Goal: Communication & Community: Ask a question

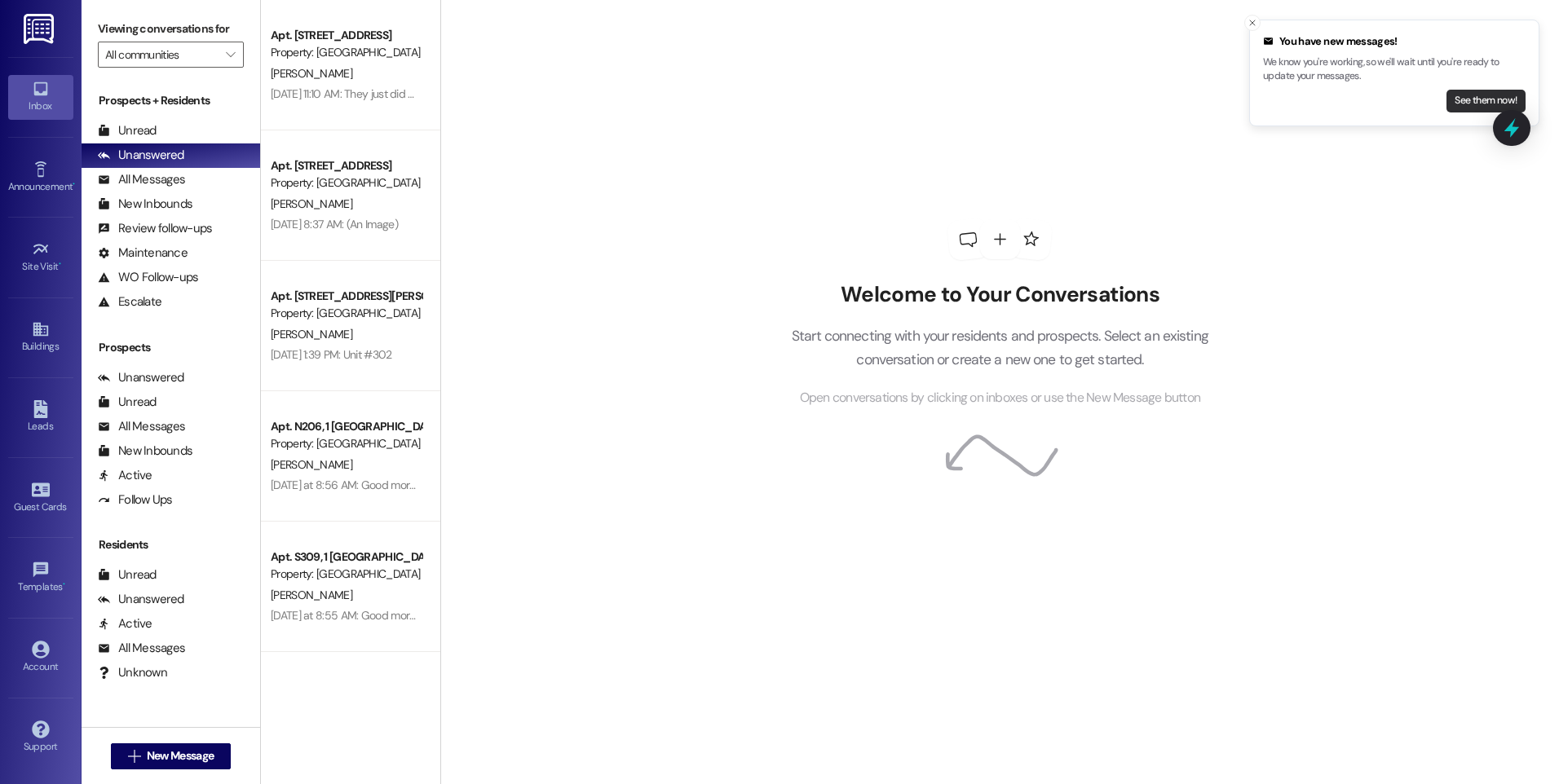
click at [1494, 103] on button "See them now!" at bounding box center [1486, 101] width 79 height 23
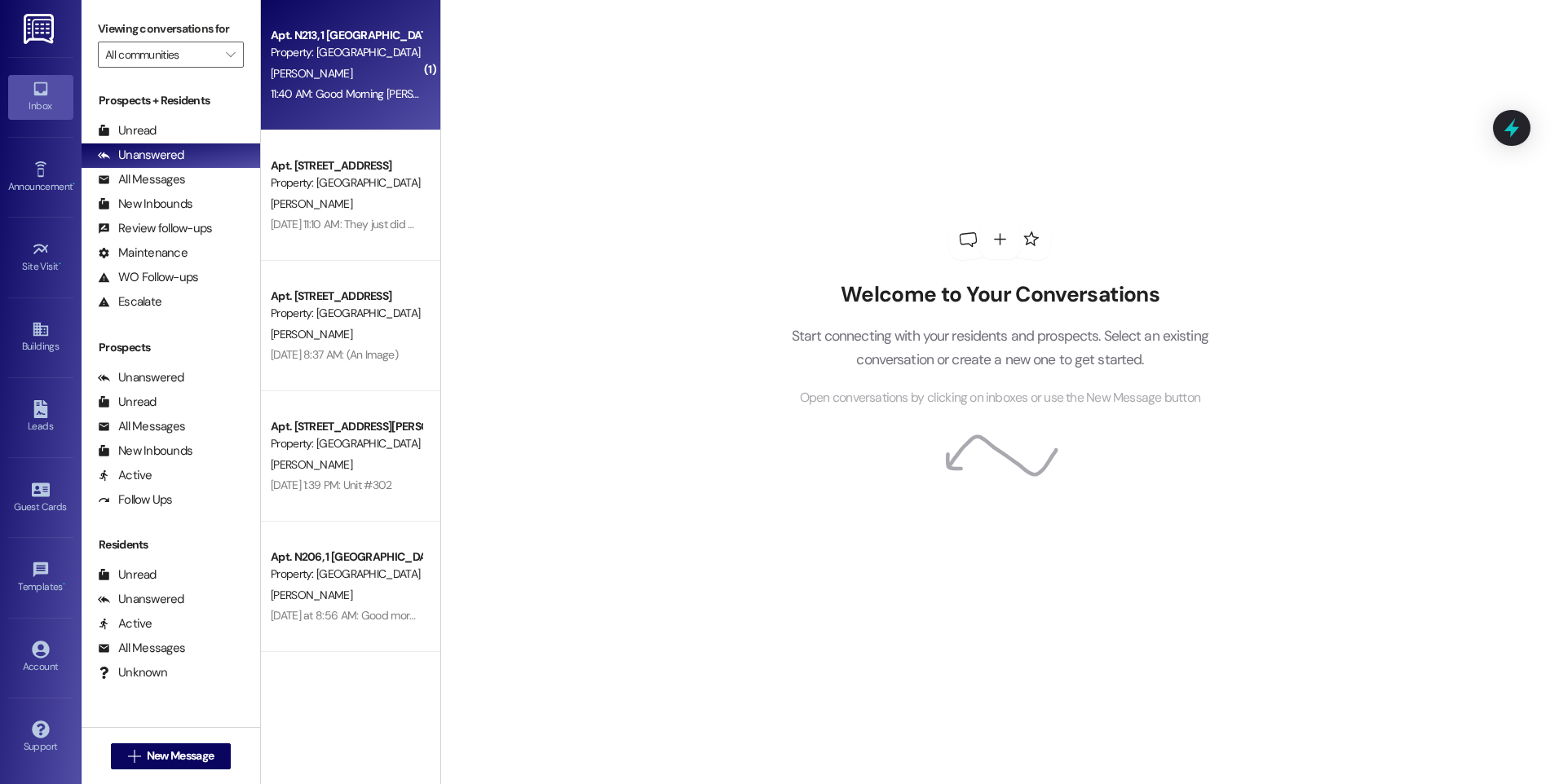
click at [310, 62] on div "Apt. N213, 1 [GEOGRAPHIC_DATA] Property: [GEOGRAPHIC_DATA]" at bounding box center [346, 45] width 154 height 39
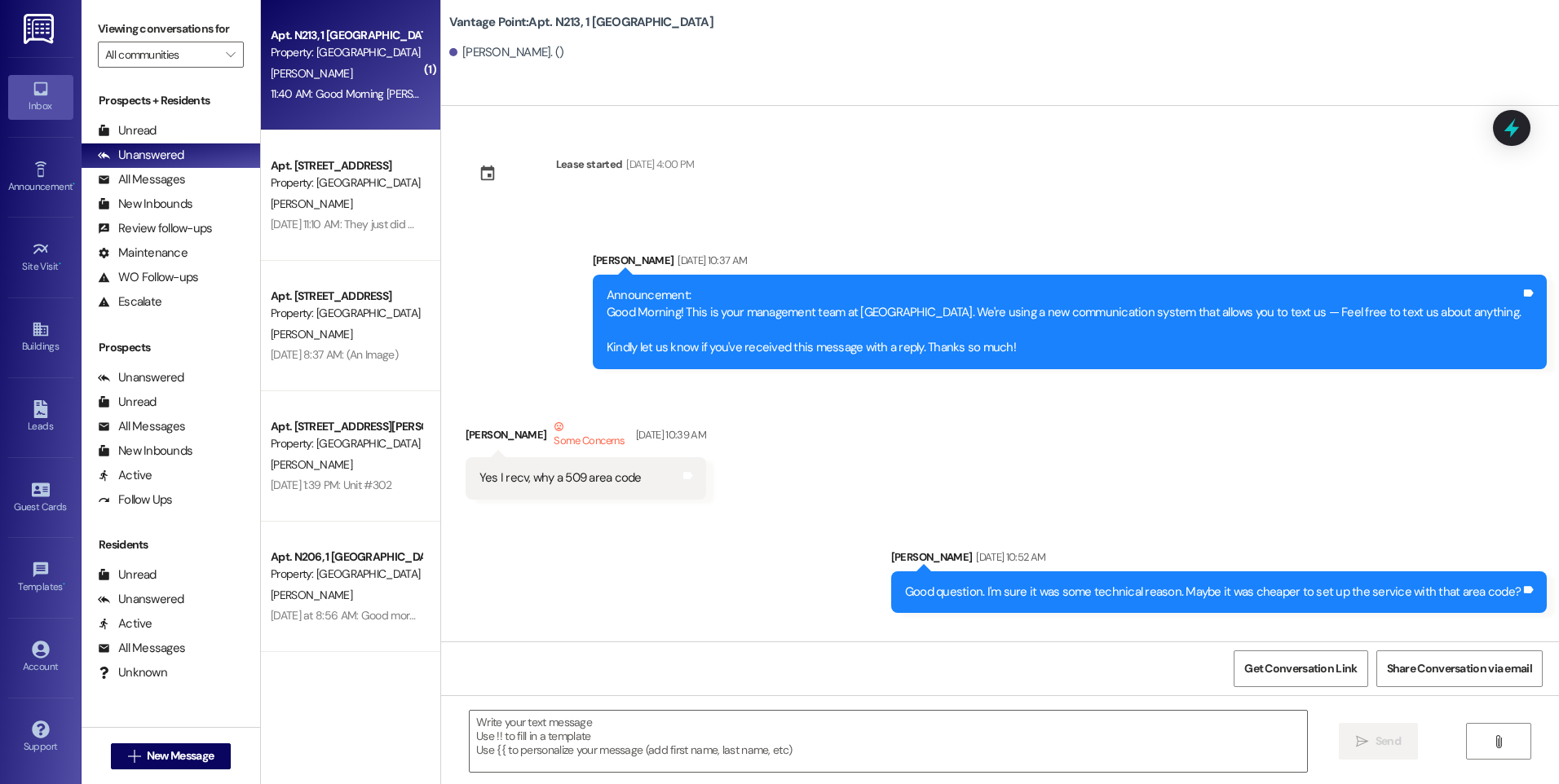
scroll to position [39526, 0]
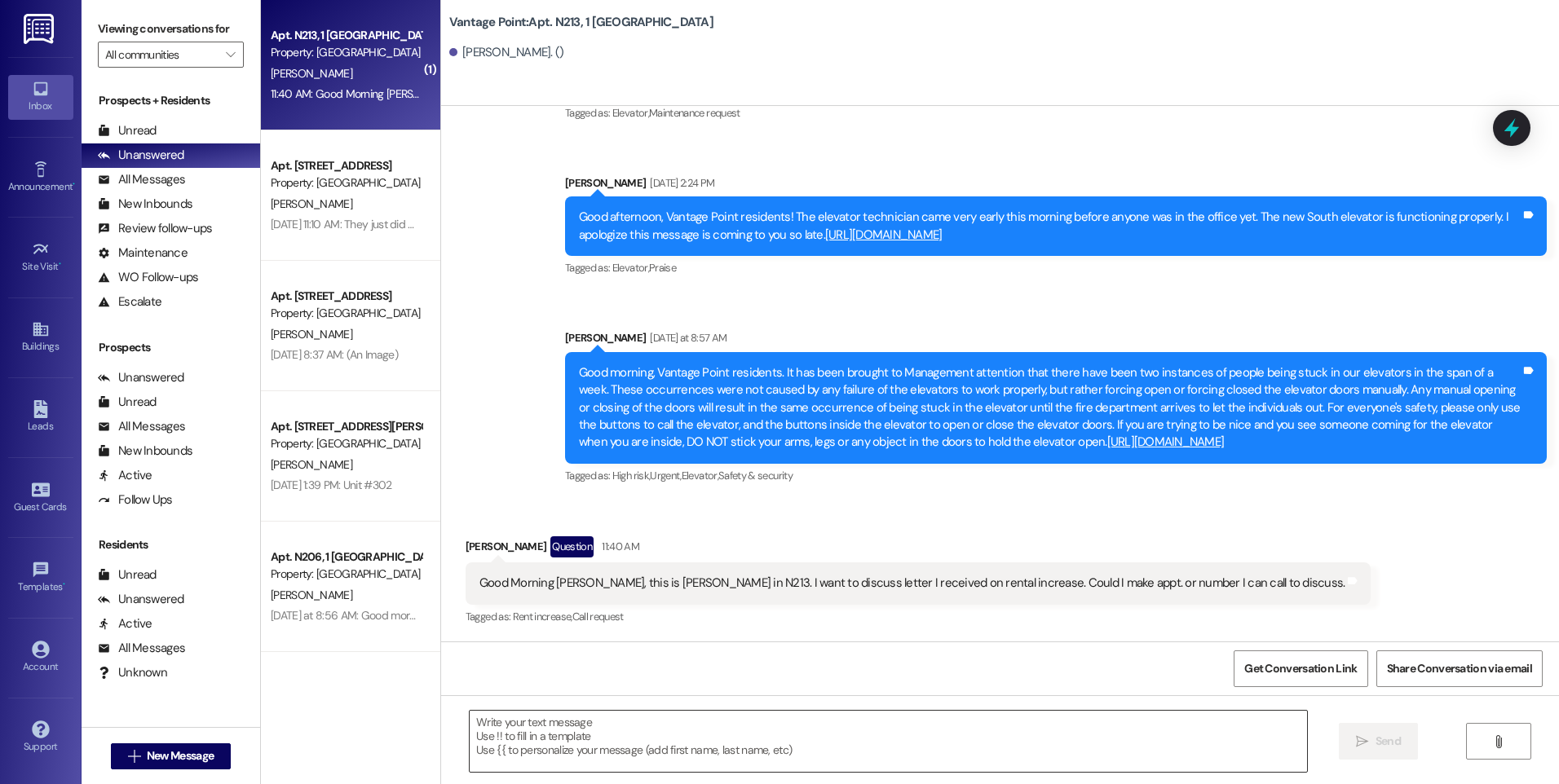
click at [549, 757] on textarea at bounding box center [888, 741] width 836 height 61
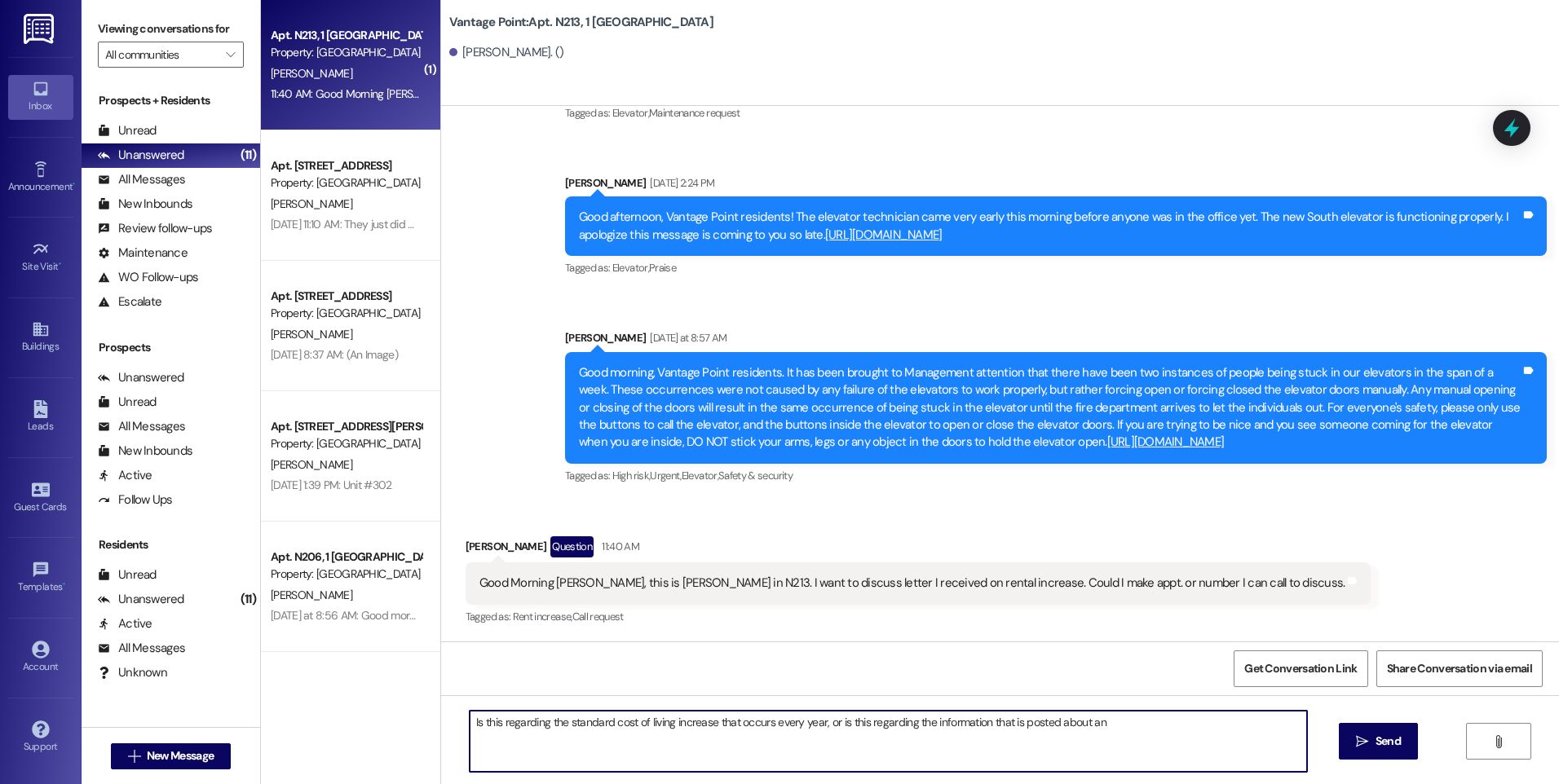
click at [1017, 723] on textarea "Is this regarding the standard cost of living increase that occurs every year, …" at bounding box center [888, 741] width 836 height 61
click at [1026, 721] on textarea "Is this regarding the standard cost of living increase that occurs every year, …" at bounding box center [888, 741] width 836 height 61
click at [1137, 736] on textarea "Is this regarding the standard cost of living increase that occurs every year, …" at bounding box center [888, 741] width 836 height 61
click at [1148, 715] on textarea "Is this regarding the standard cost of living increase that occurs every year, …" at bounding box center [888, 741] width 836 height 61
click at [570, 721] on textarea "Is this regarding the standard cost of living increase that occurs every year, …" at bounding box center [888, 741] width 836 height 61
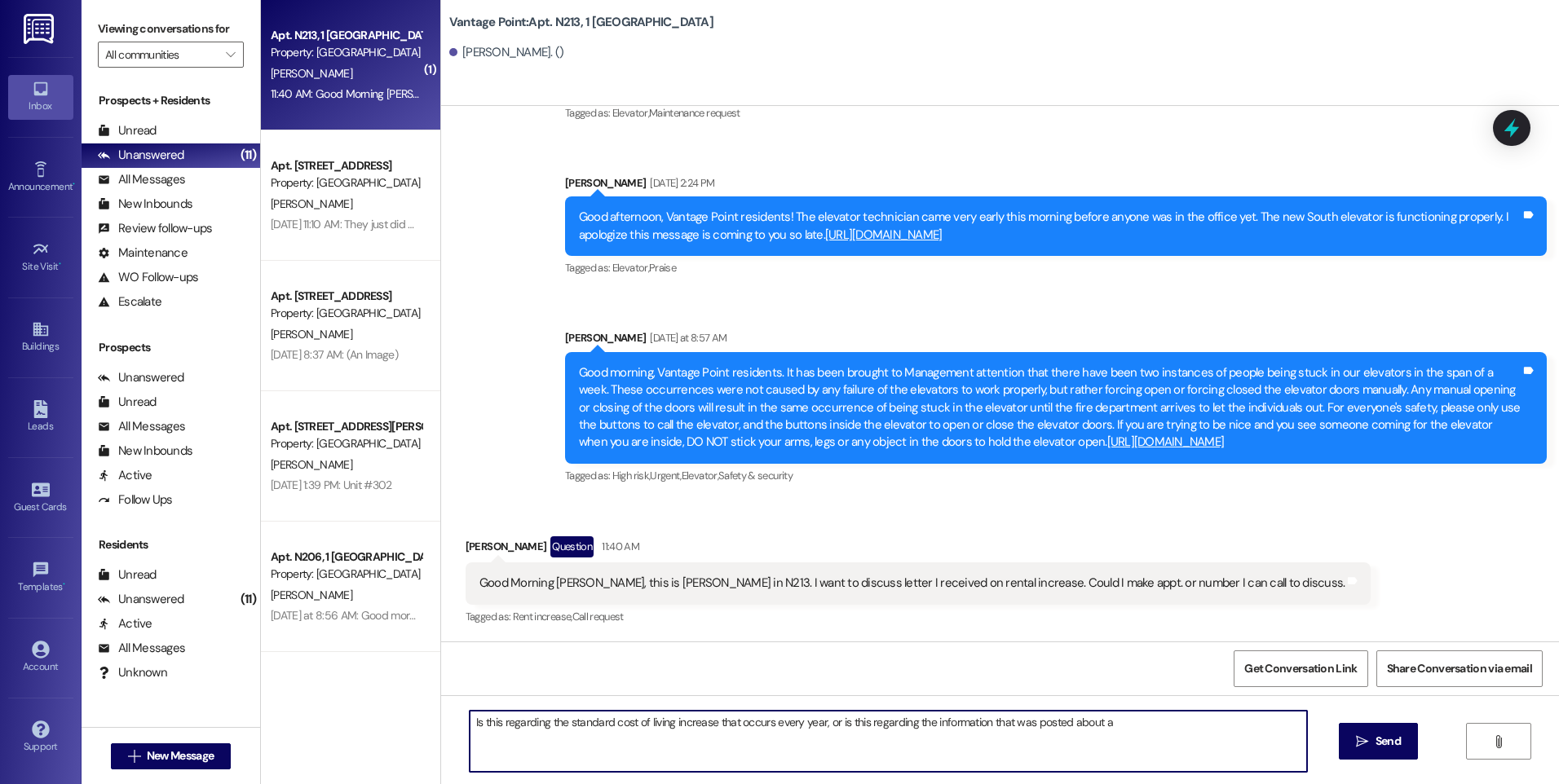
click at [826, 727] on textarea "Is this regarding the standard cost of living increase that occurs every year, …" at bounding box center [888, 741] width 836 height 61
click at [950, 721] on textarea "Is this regarding the standard cost of living increase that occurs every year f…" at bounding box center [888, 741] width 836 height 61
click at [1212, 720] on textarea "Is this regarding the standard cost of living increase that occurs every year f…" at bounding box center [888, 741] width 836 height 61
click at [850, 743] on textarea "Is this regarding the standard cost of living increase that occurs every year f…" at bounding box center [888, 741] width 836 height 61
type textarea "Is this regarding the standard cost of living increase that occurs every year f…"
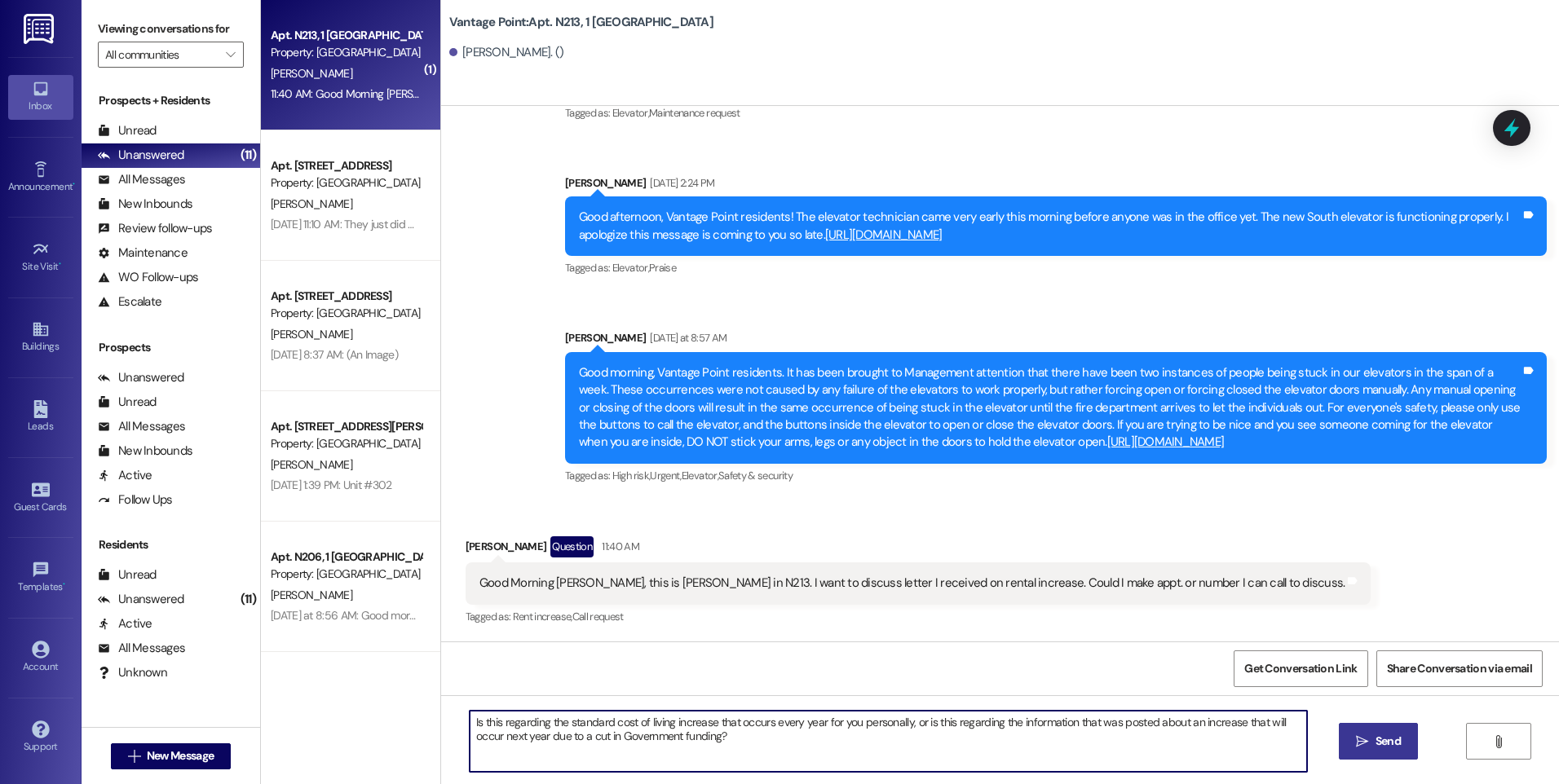
click at [1376, 736] on span "Send" at bounding box center [1388, 741] width 25 height 17
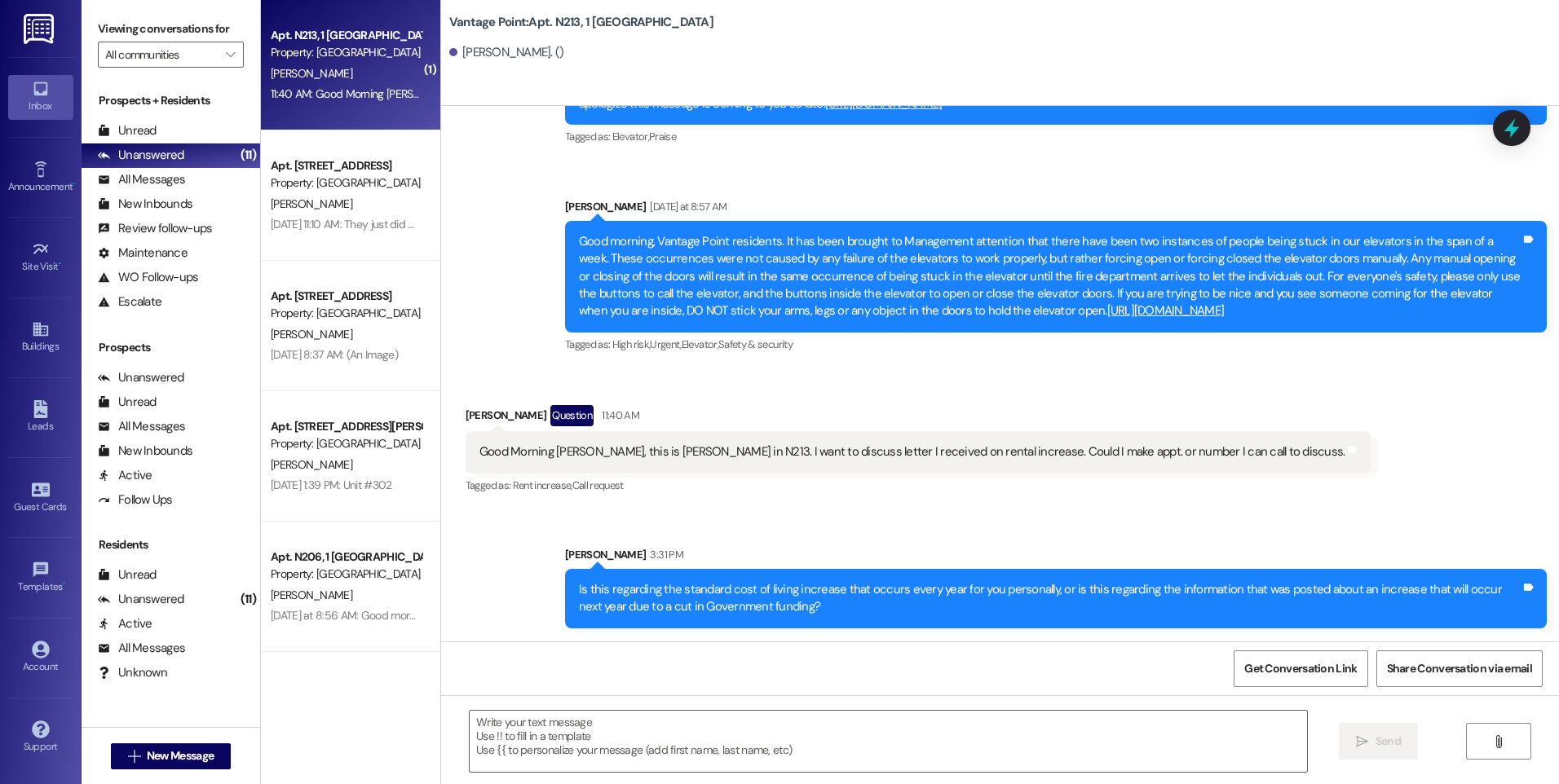
scroll to position [39658, 0]
click at [510, 735] on textarea at bounding box center [888, 741] width 836 height 61
